Goal: Browse casually

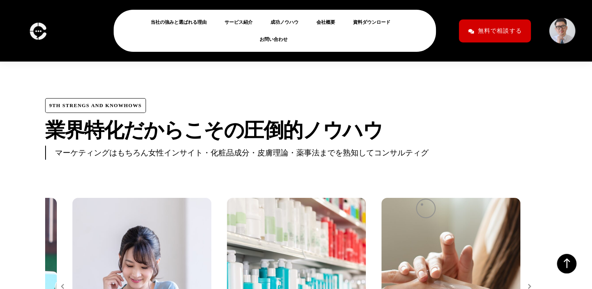
scroll to position [2704, 0]
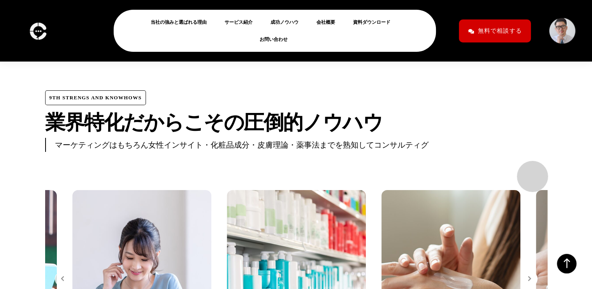
click at [529, 276] on icon "button" at bounding box center [530, 279] width 4 height 6
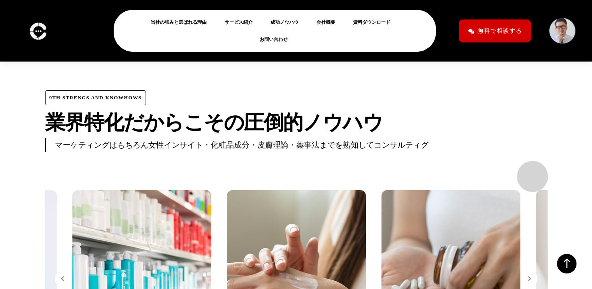
click at [529, 276] on icon "button" at bounding box center [530, 279] width 4 height 6
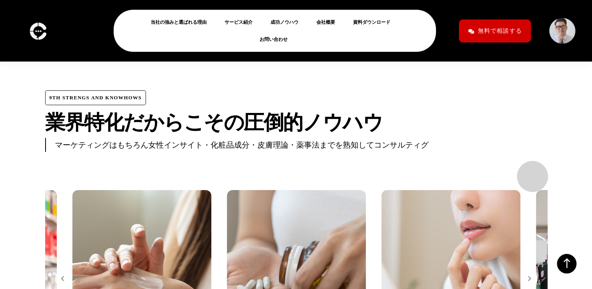
click at [529, 276] on icon "button" at bounding box center [530, 279] width 4 height 6
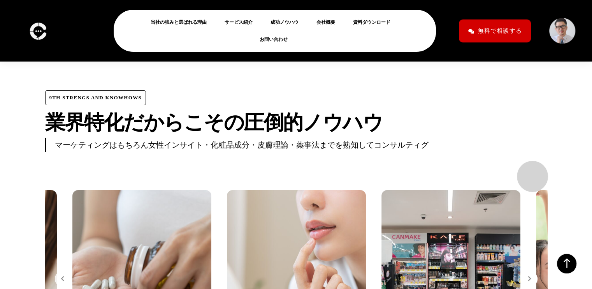
click at [529, 276] on icon "button" at bounding box center [530, 279] width 4 height 6
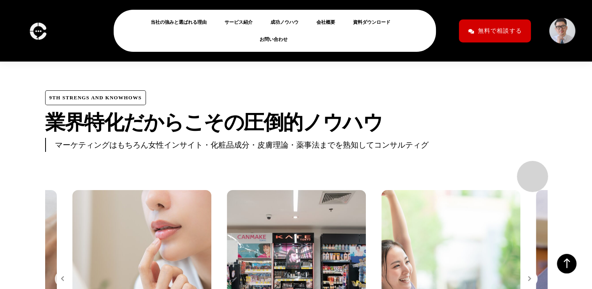
click at [529, 276] on icon "button" at bounding box center [530, 279] width 4 height 6
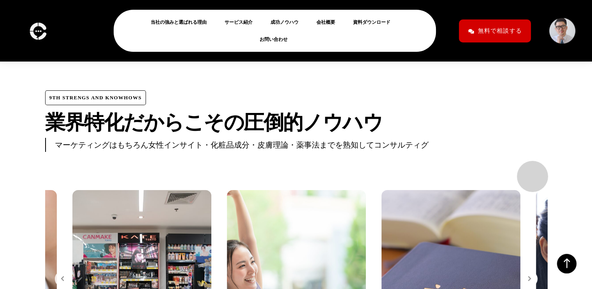
click at [529, 276] on icon "button" at bounding box center [530, 279] width 4 height 6
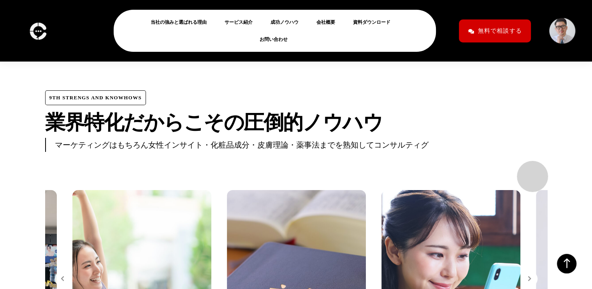
click at [529, 276] on icon "button" at bounding box center [530, 279] width 4 height 6
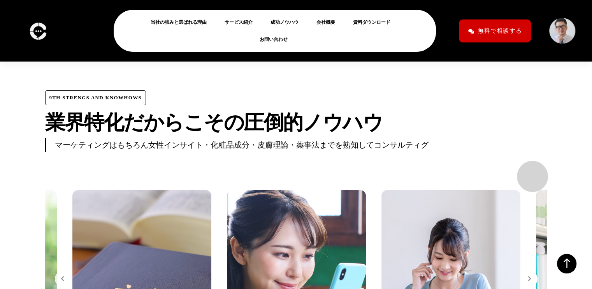
click at [529, 276] on icon "button" at bounding box center [530, 279] width 4 height 6
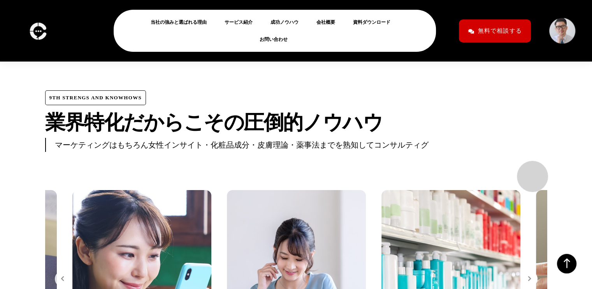
click at [529, 276] on icon "button" at bounding box center [530, 279] width 4 height 6
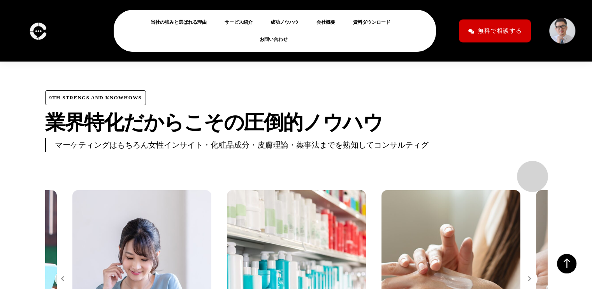
click at [529, 276] on icon "button" at bounding box center [530, 279] width 4 height 6
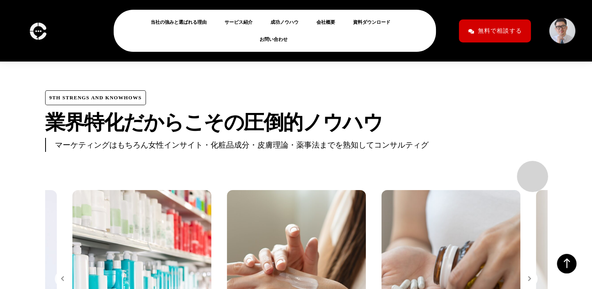
click at [529, 276] on icon "button" at bounding box center [530, 279] width 4 height 6
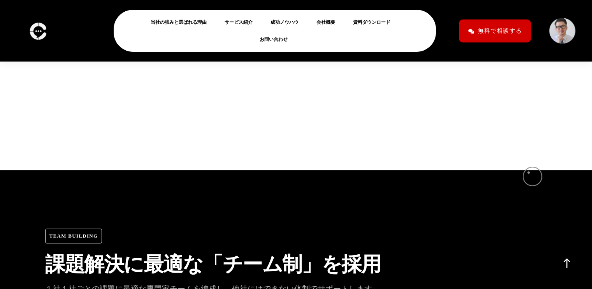
click at [529, 253] on h2 "課 題 解 決 に 最 適 な 「 チ ー ム 制 」 を 採 用" at bounding box center [296, 266] width 502 height 26
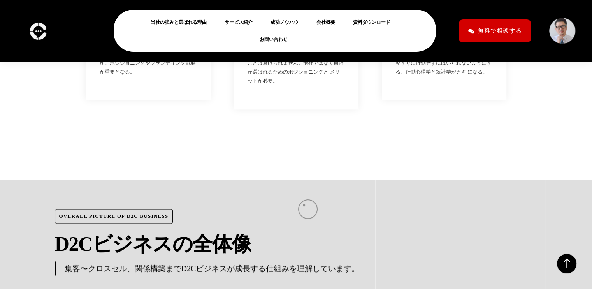
scroll to position [3963, 0]
